Goal: Task Accomplishment & Management: Manage account settings

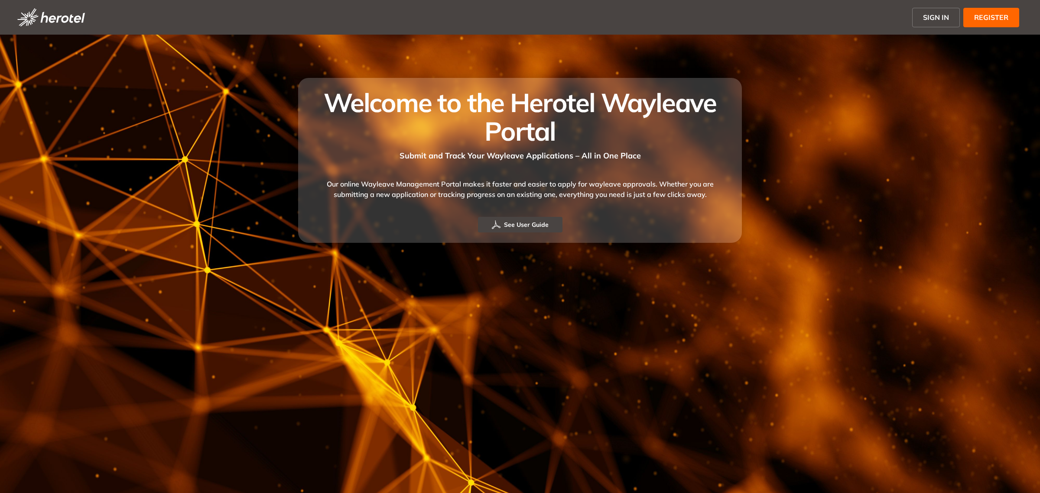
click at [926, 19] on span "SIGN IN" at bounding box center [936, 17] width 26 height 10
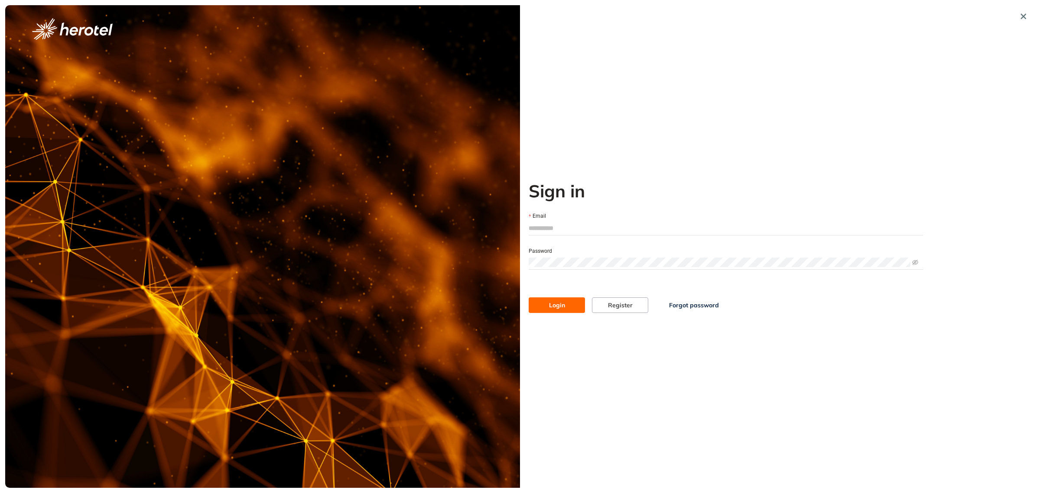
type input "**********"
click at [564, 306] on span "Login" at bounding box center [557, 306] width 16 height 10
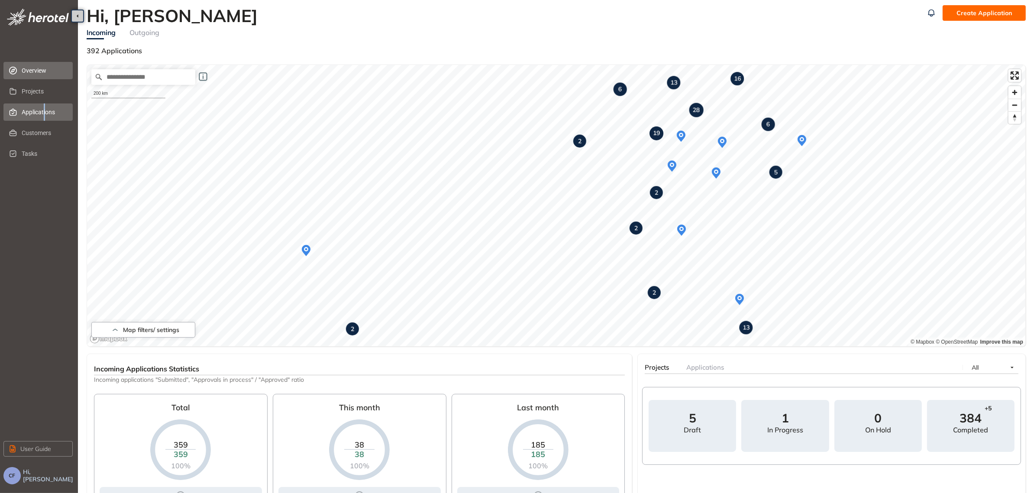
click at [44, 115] on span "Applications" at bounding box center [44, 112] width 44 height 17
